Goal: Information Seeking & Learning: Learn about a topic

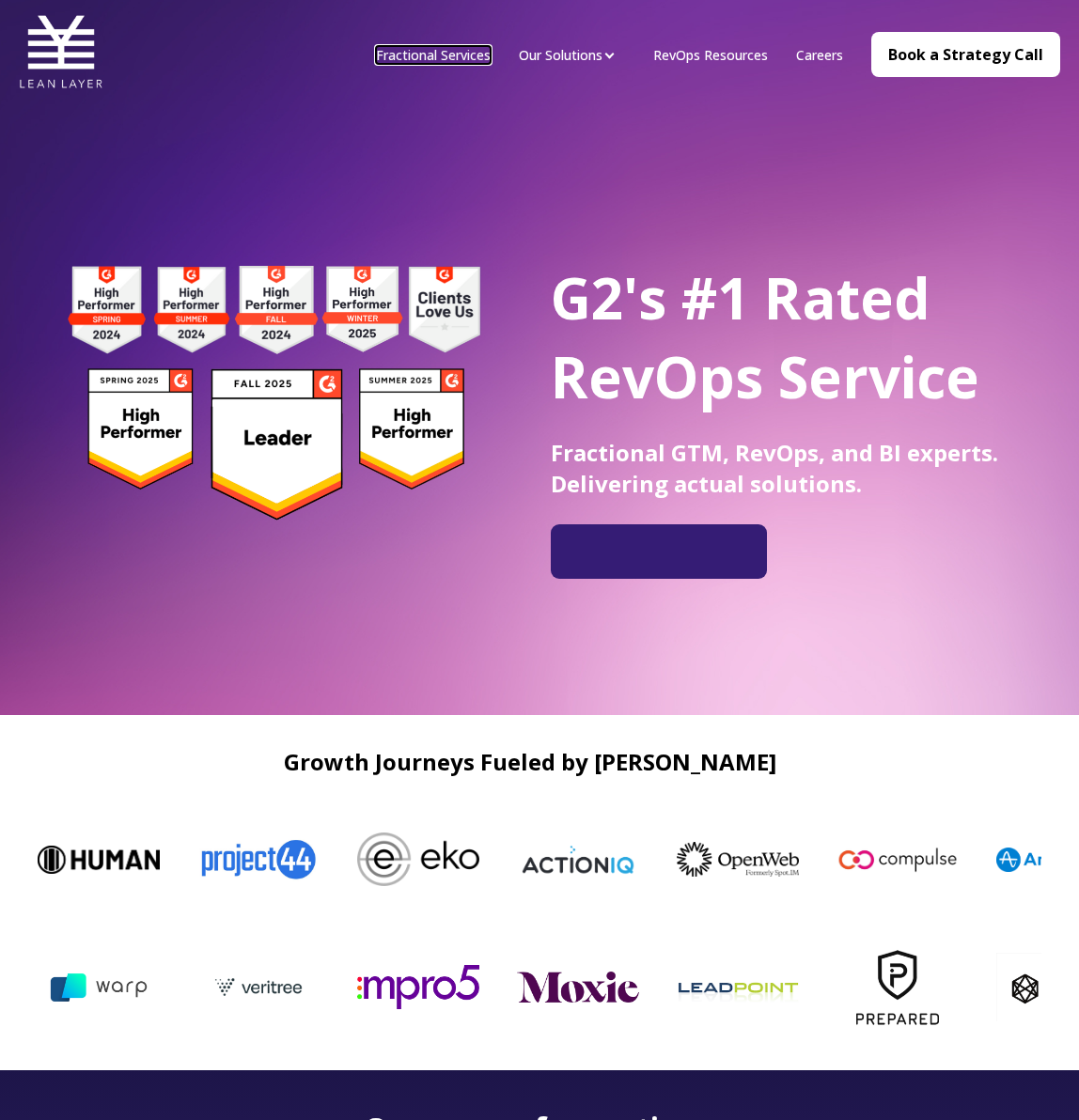
click at [435, 56] on link "Fractional Services" at bounding box center [433, 54] width 115 height 18
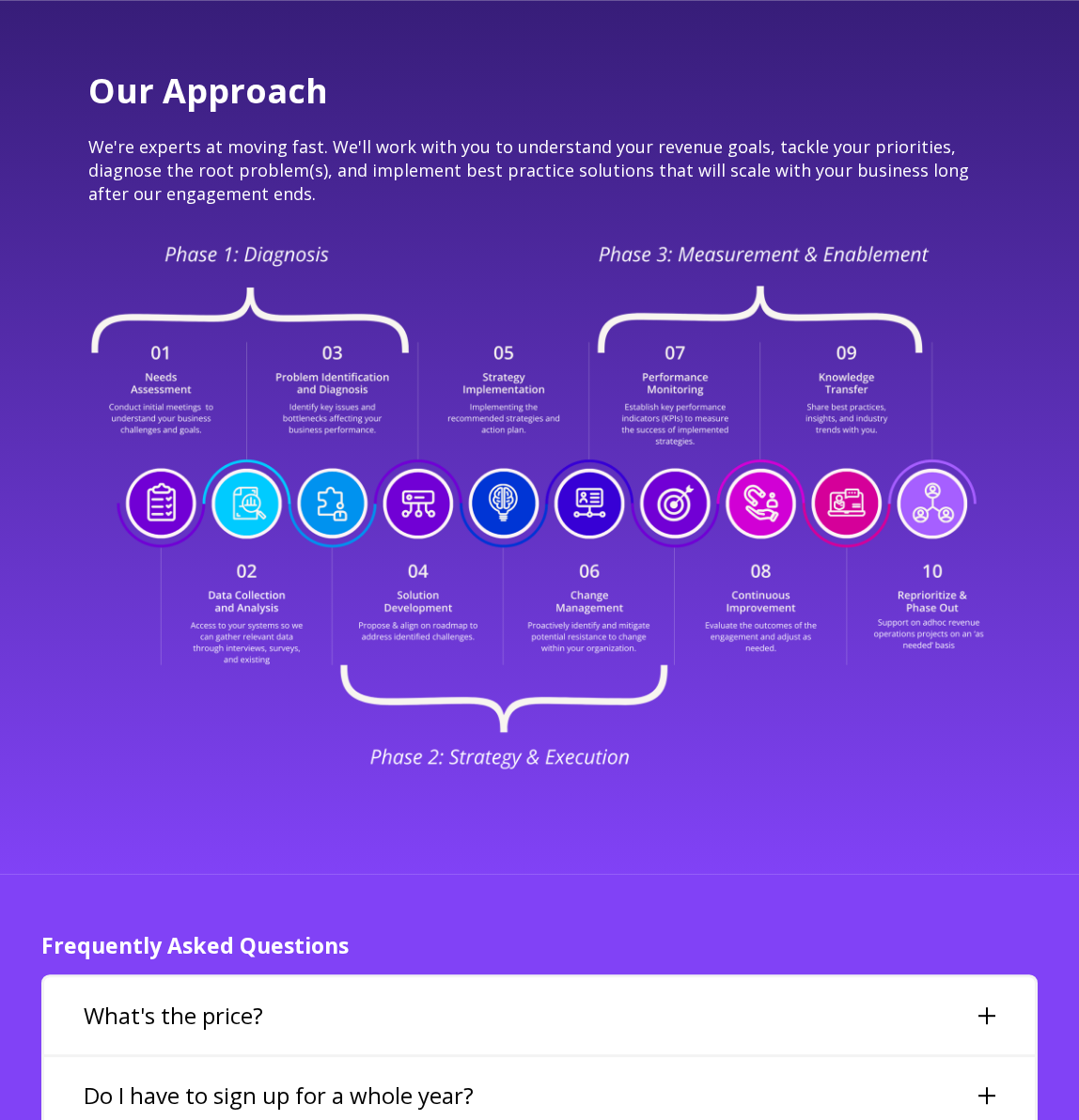
scroll to position [3514, 0]
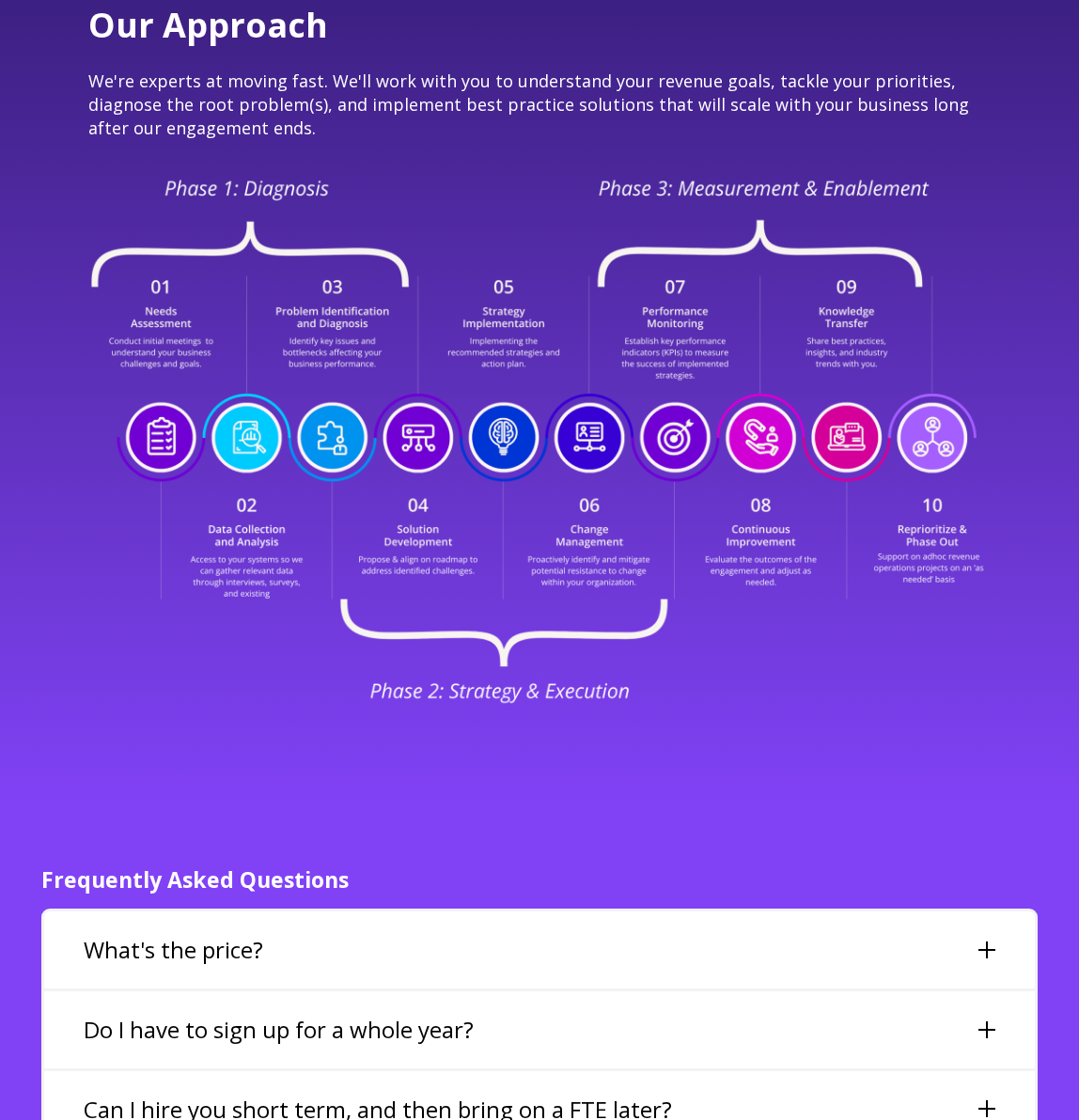
click at [366, 918] on div "What's the price?" at bounding box center [539, 950] width 990 height 77
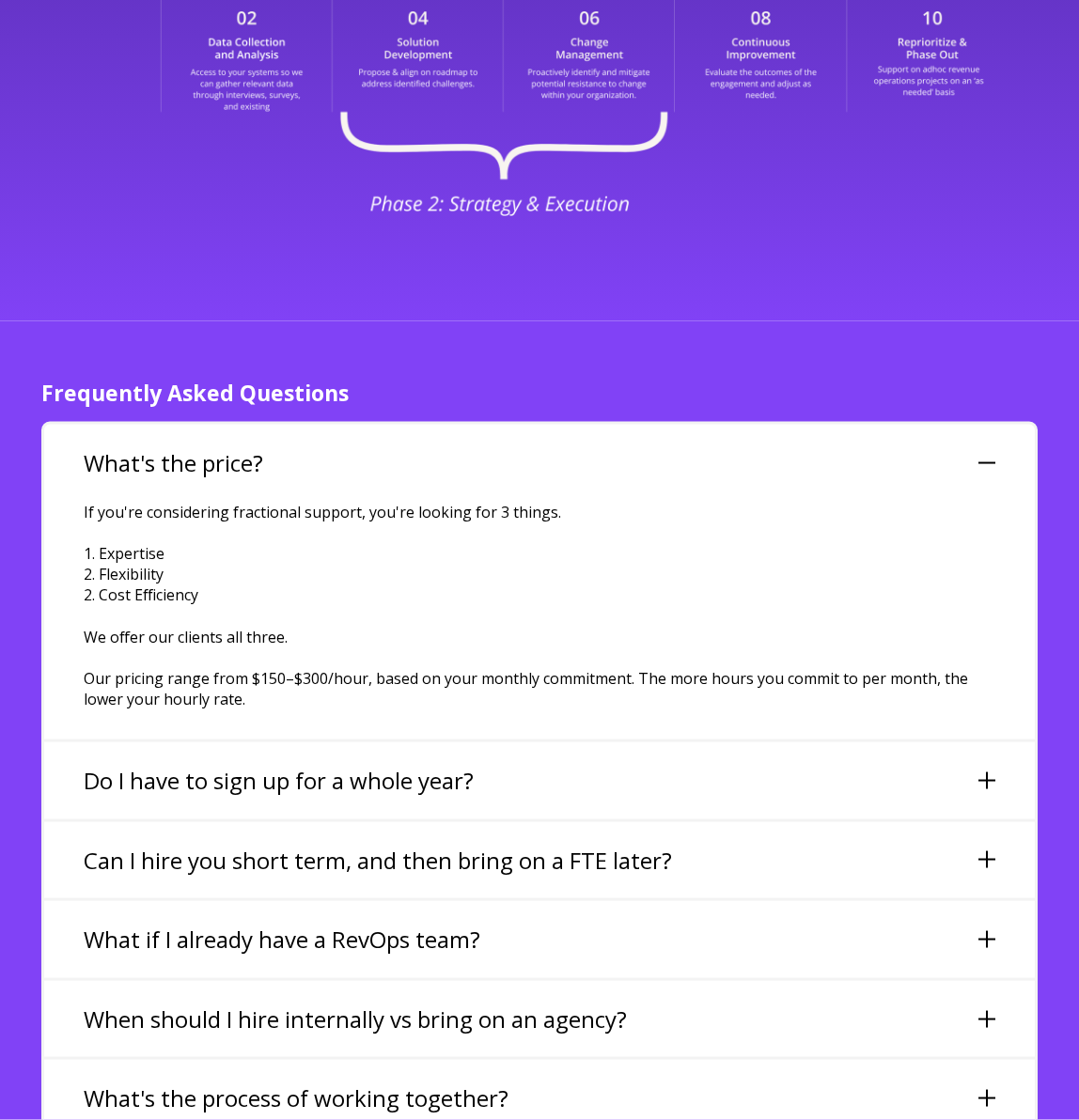
scroll to position [4153, 0]
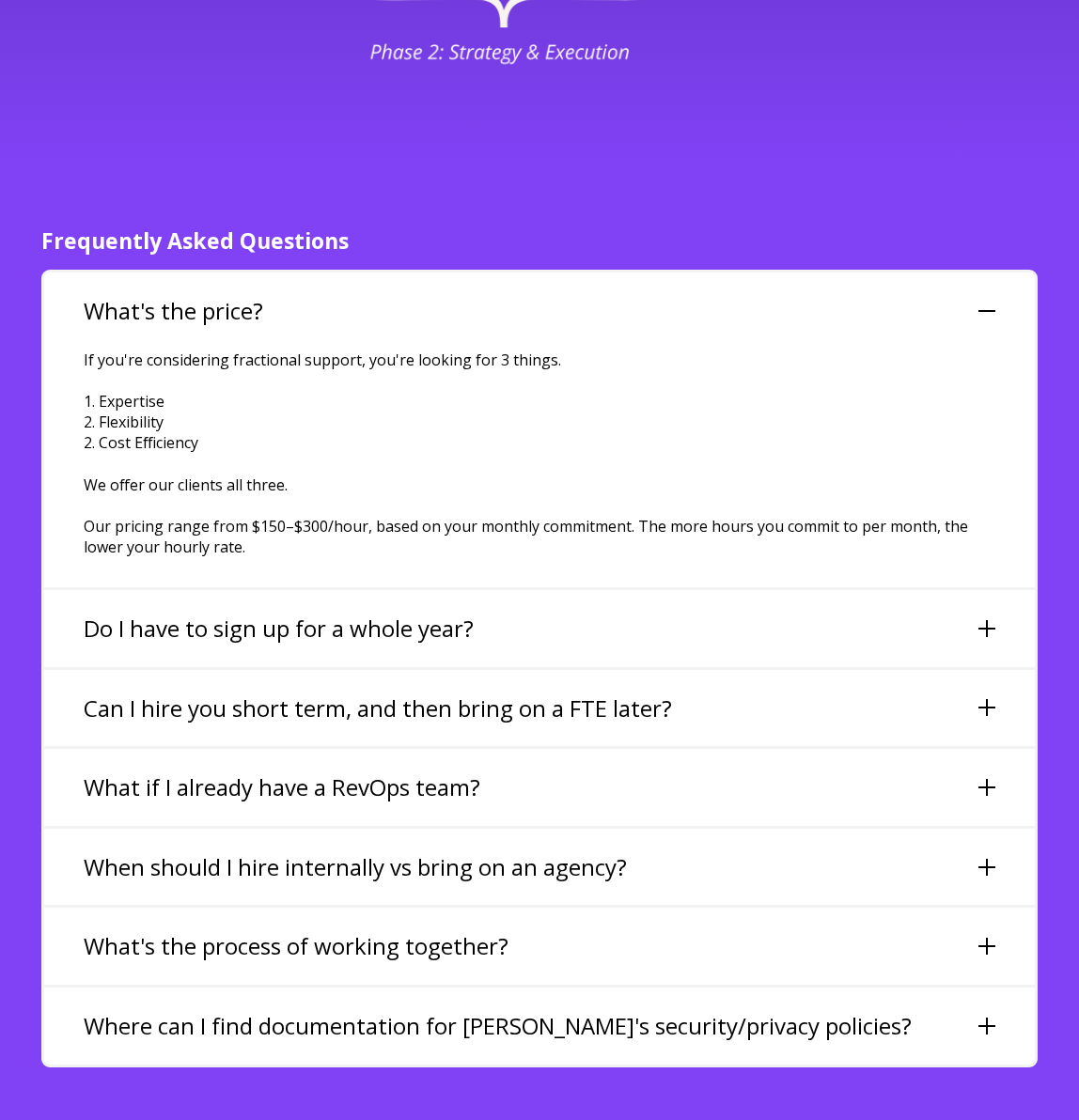
click at [975, 590] on div "Do I have to sign up for a whole year?" at bounding box center [539, 628] width 990 height 77
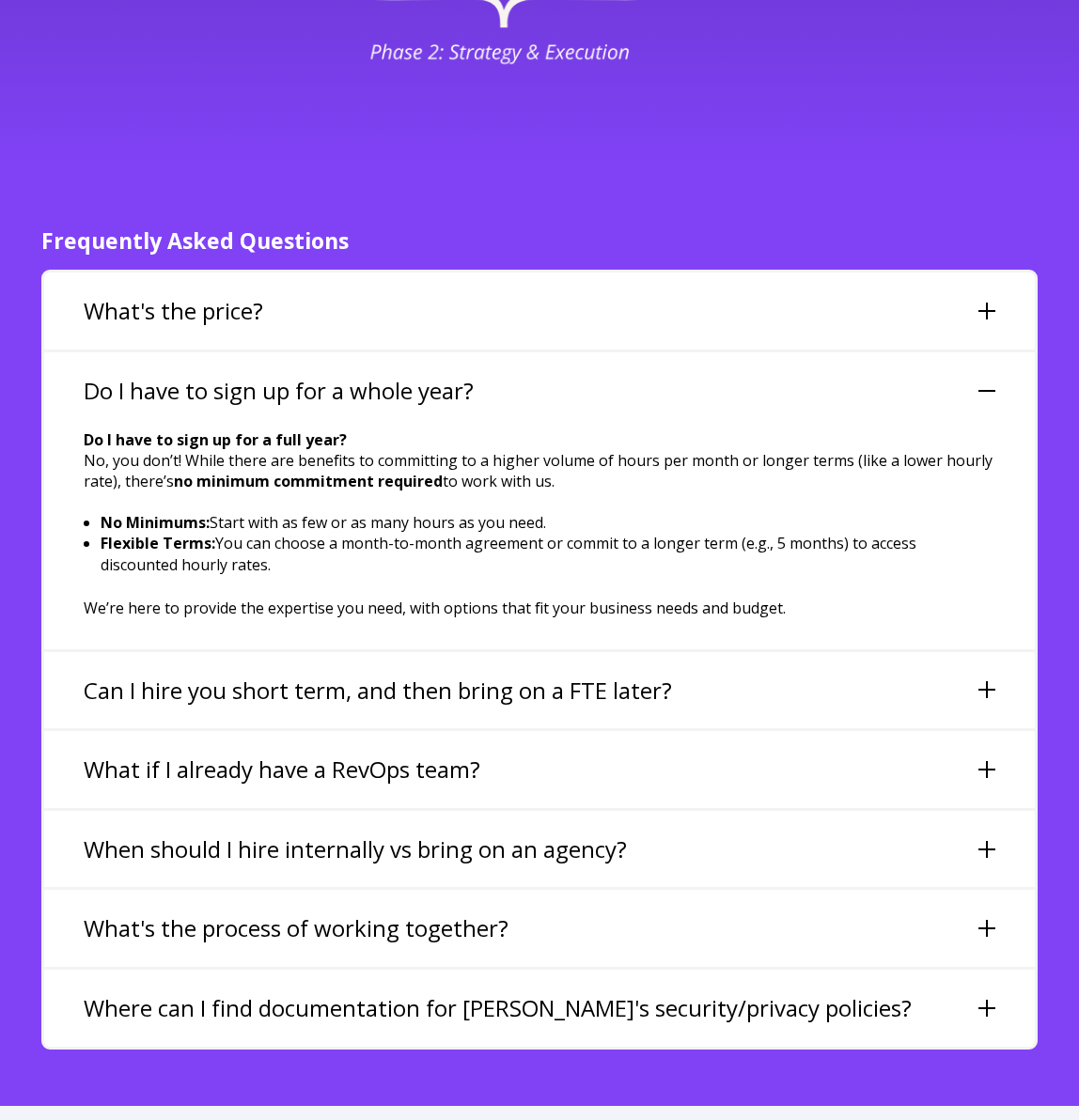
click at [987, 681] on div at bounding box center [987, 690] width 17 height 17
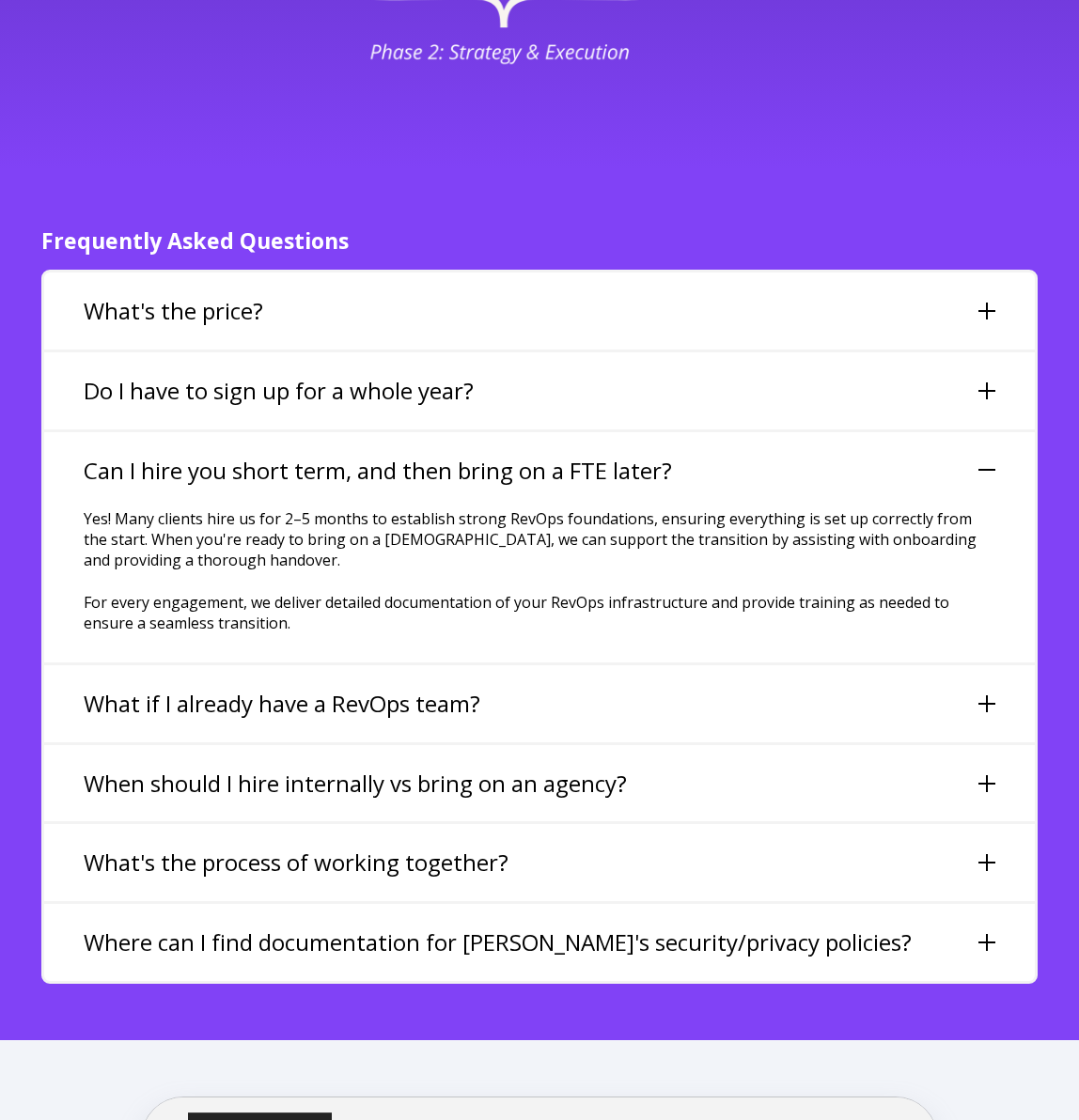
click at [990, 696] on div at bounding box center [987, 704] width 17 height 17
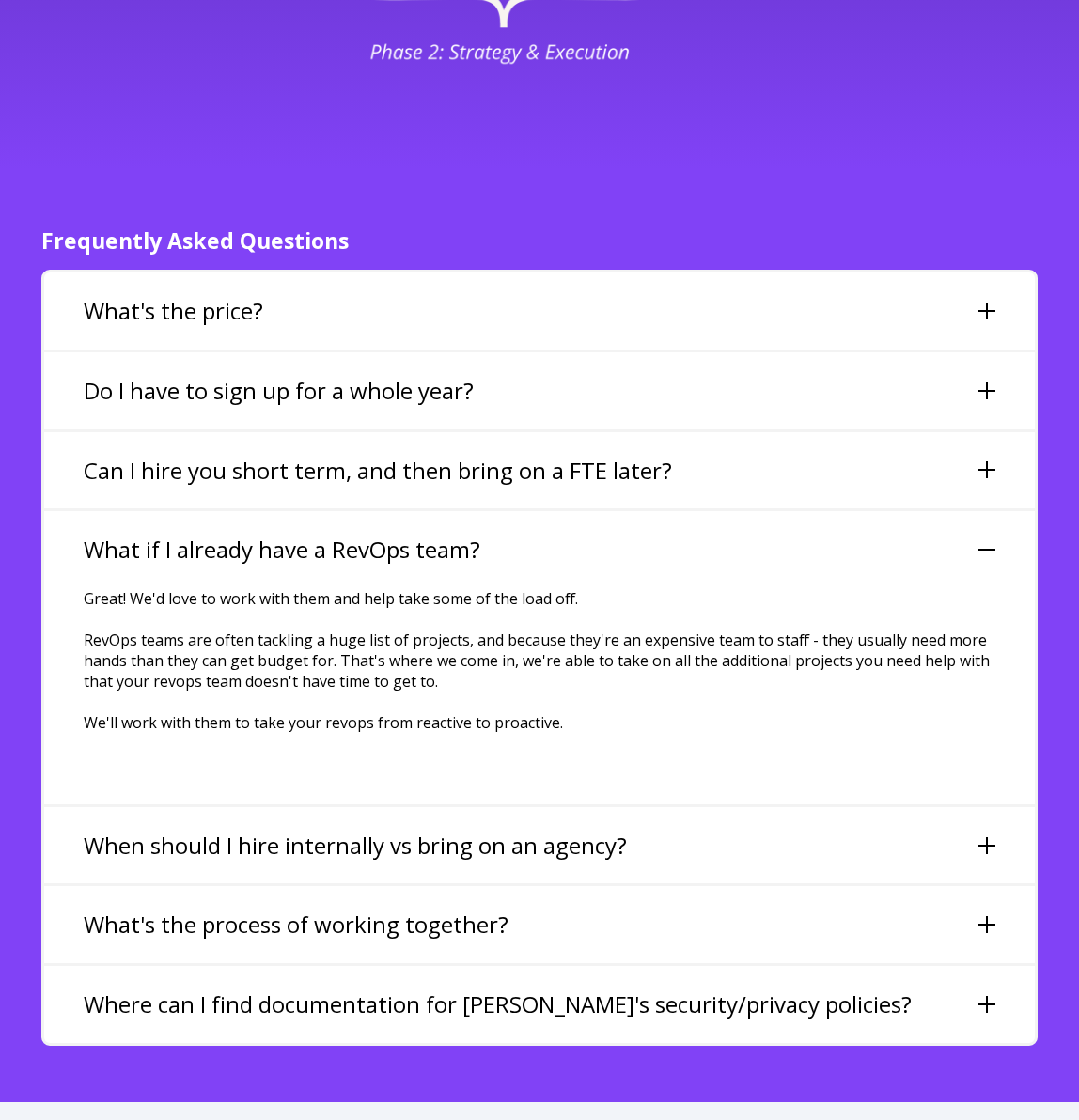
click at [983, 837] on div at bounding box center [987, 846] width 17 height 17
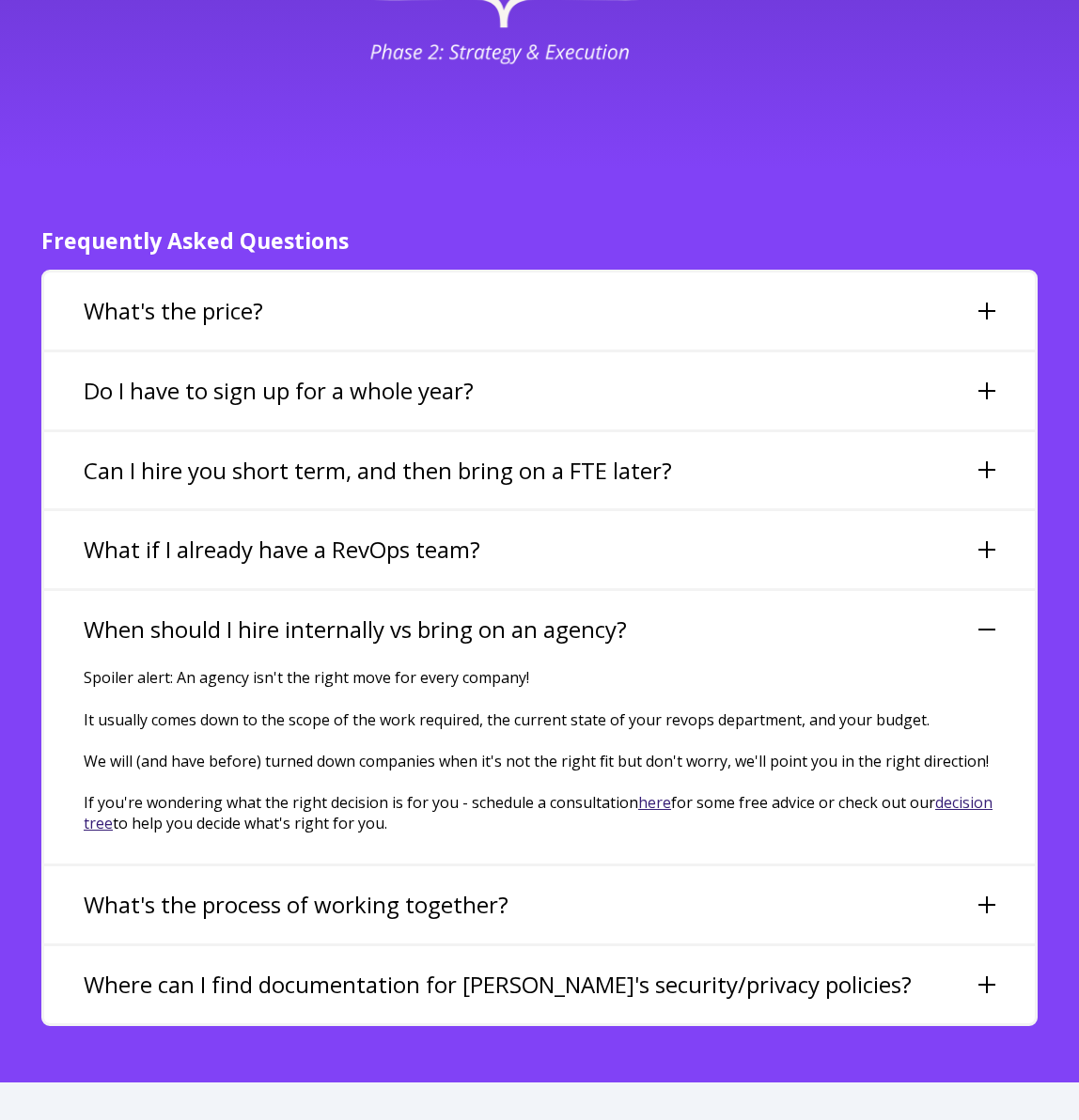
click at [982, 896] on div at bounding box center [987, 905] width 17 height 17
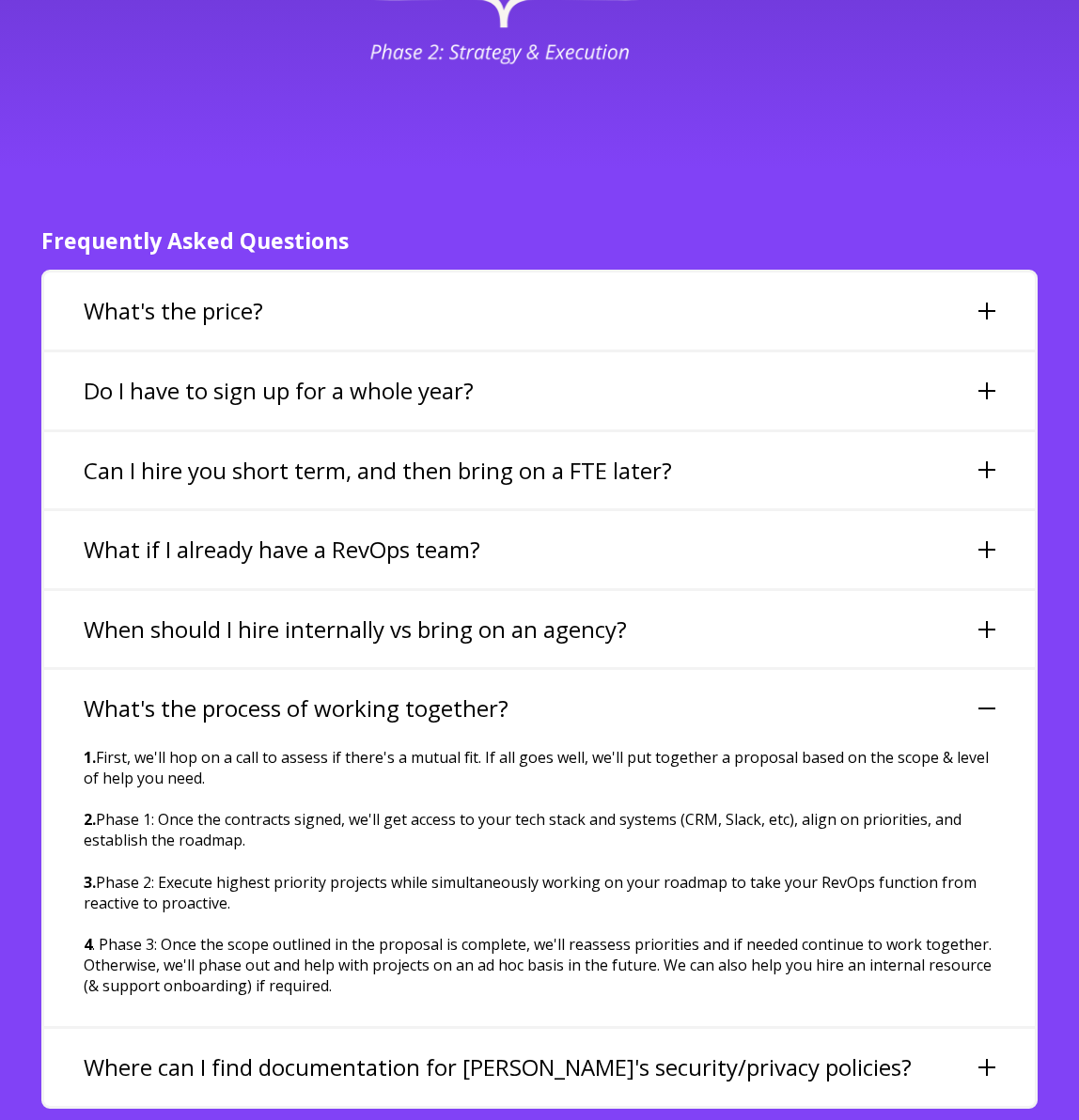
click at [989, 1059] on div at bounding box center [987, 1067] width 17 height 17
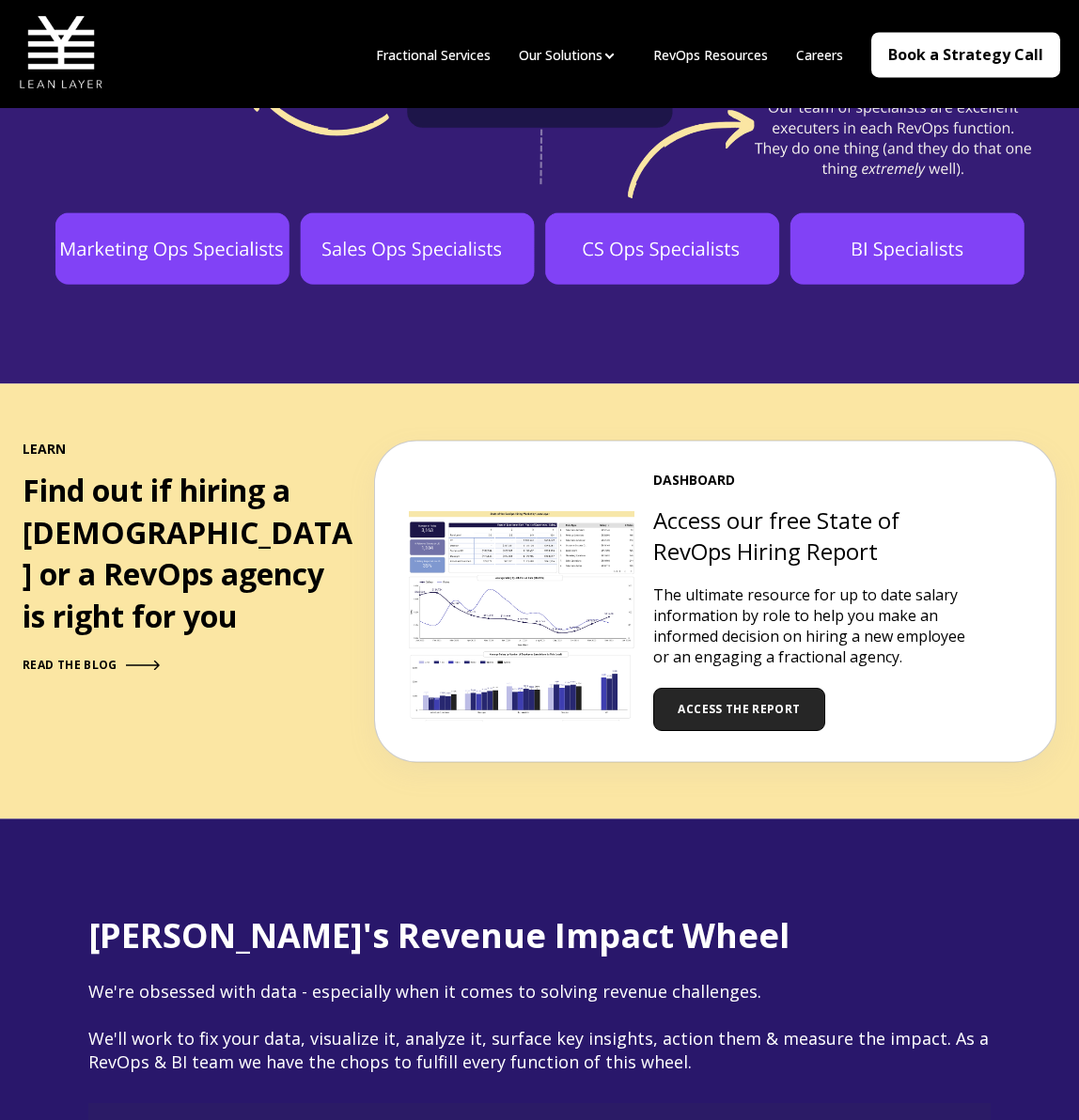
scroll to position [0, 0]
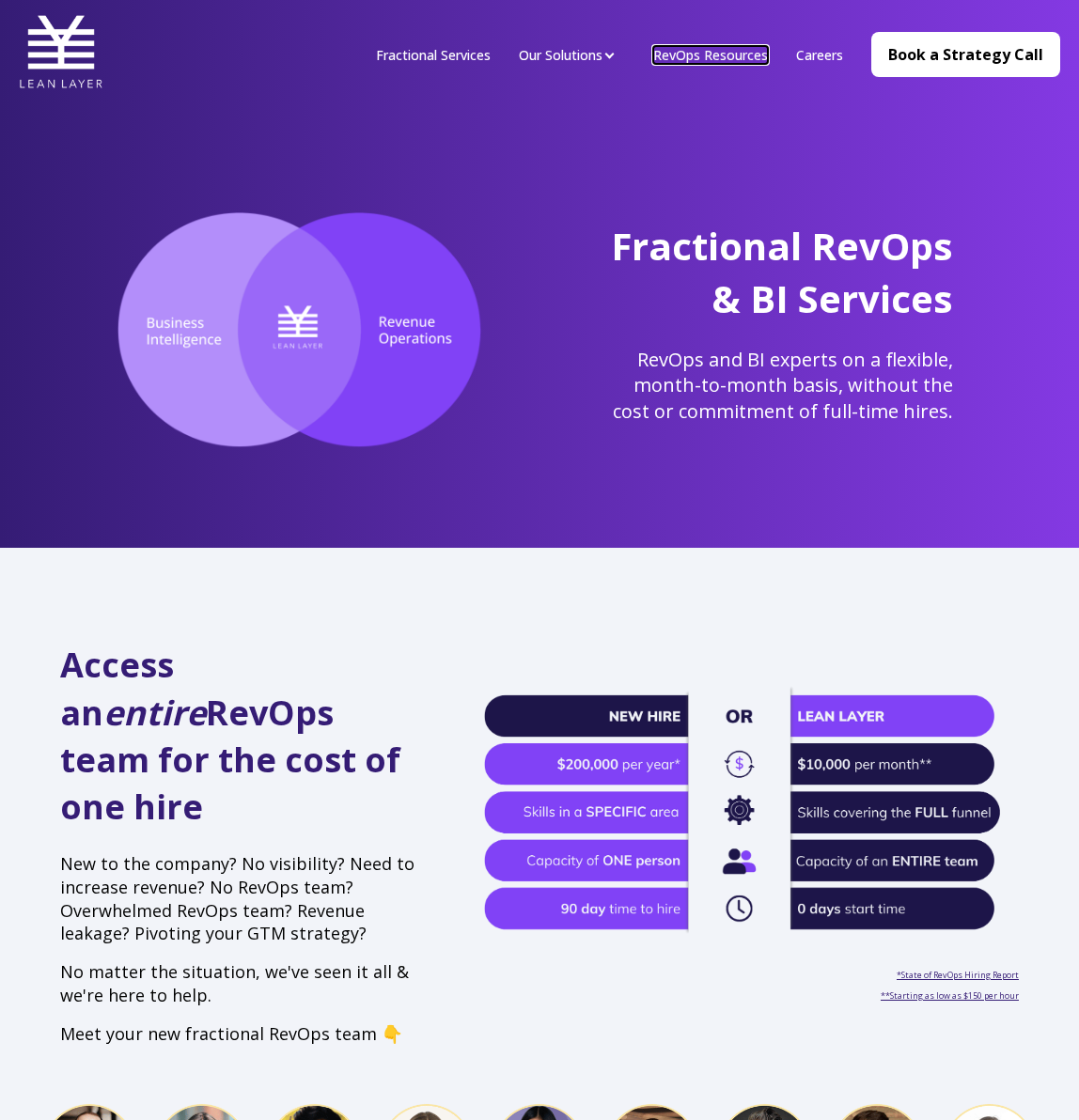
click at [704, 54] on link "RevOps Resources" at bounding box center [710, 54] width 115 height 18
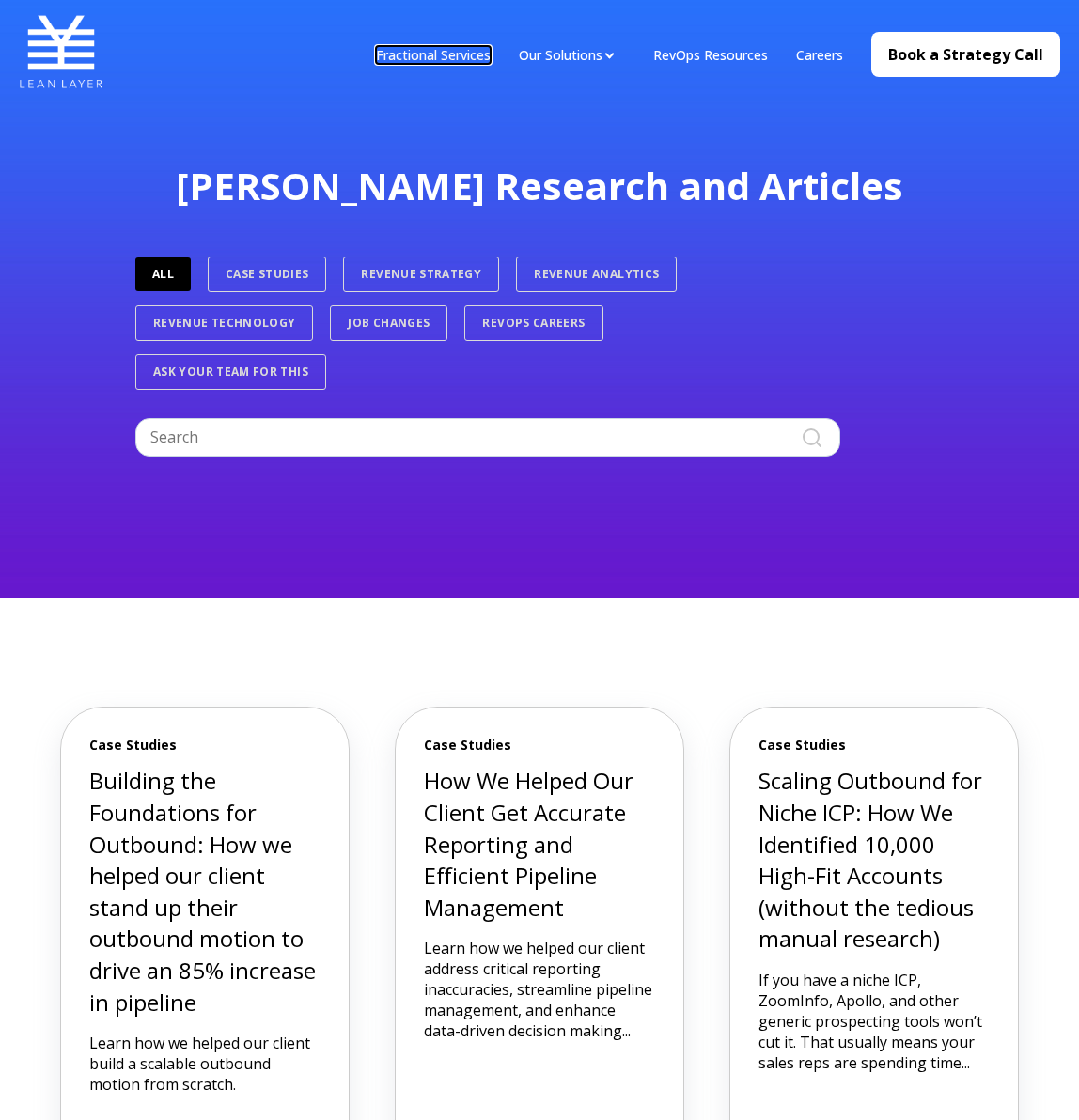
click at [413, 59] on link "Fractional Services" at bounding box center [433, 54] width 115 height 18
